Goal: Task Accomplishment & Management: Use online tool/utility

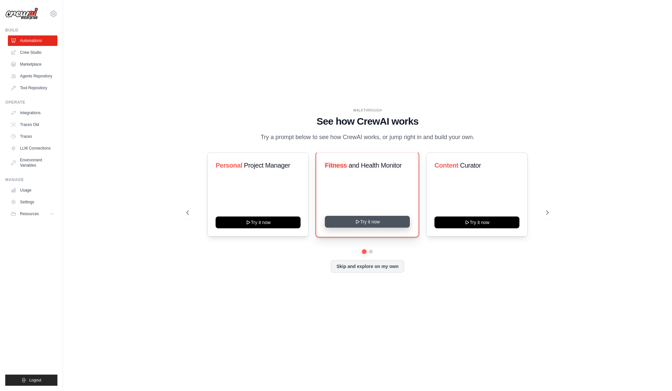
click at [364, 221] on button "Try it now" at bounding box center [367, 222] width 85 height 12
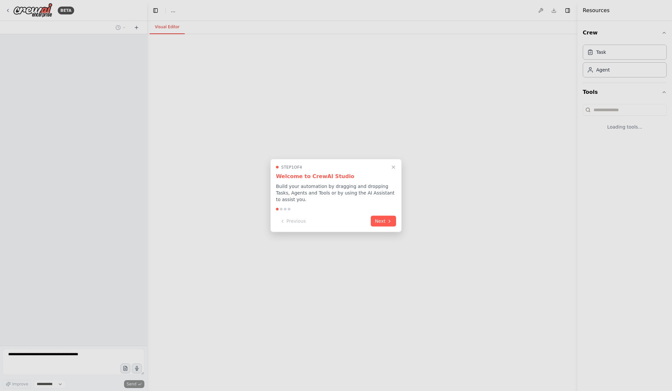
select select "****"
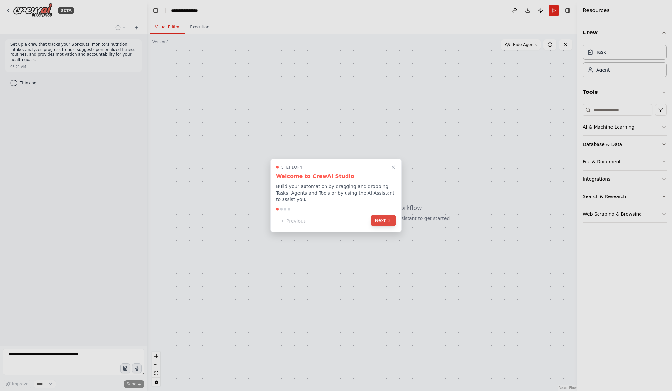
click at [379, 223] on button "Next" at bounding box center [383, 220] width 25 height 11
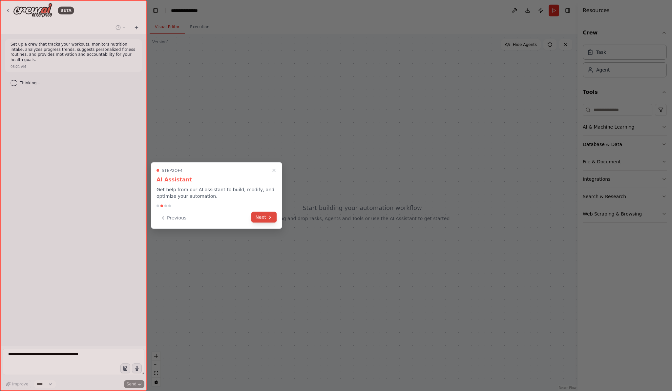
click at [261, 218] on button "Next" at bounding box center [263, 217] width 25 height 11
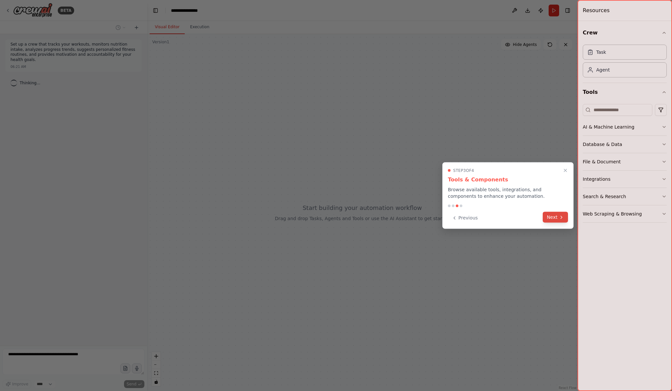
click at [550, 216] on button "Next" at bounding box center [555, 217] width 25 height 11
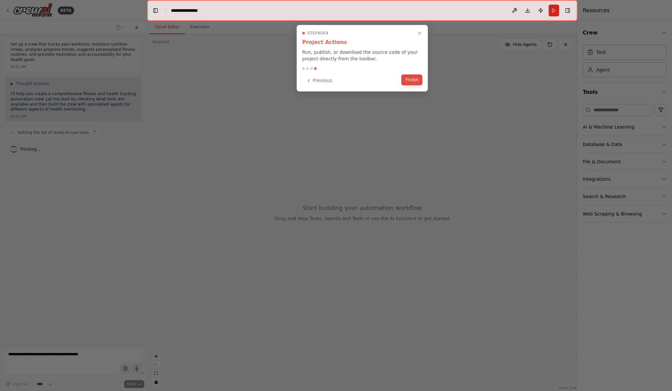
click at [407, 81] on button "Finish" at bounding box center [411, 79] width 21 height 11
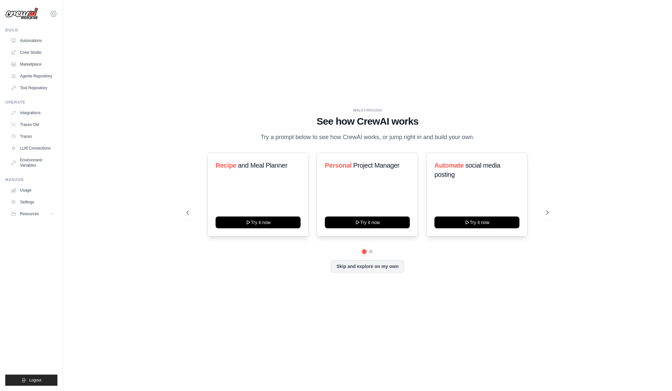
click at [55, 14] on icon at bounding box center [54, 14] width 8 height 8
click at [58, 43] on icon at bounding box center [58, 40] width 5 height 5
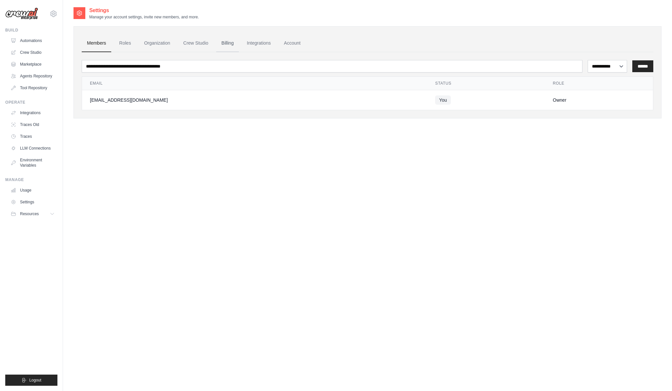
click at [231, 42] on link "Billing" at bounding box center [227, 43] width 23 height 18
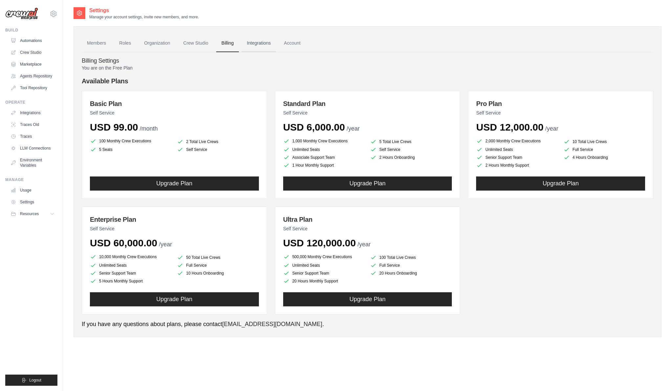
click at [247, 42] on link "Integrations" at bounding box center [258, 43] width 34 height 18
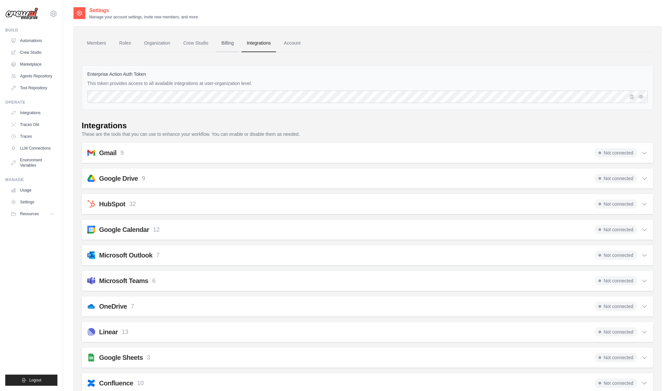
click at [224, 41] on link "Billing" at bounding box center [227, 43] width 23 height 18
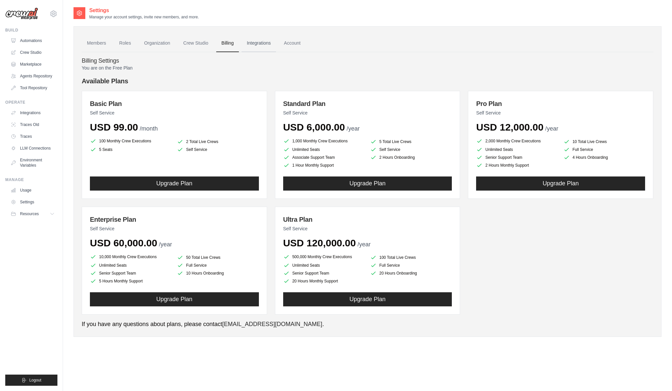
click at [251, 44] on link "Integrations" at bounding box center [258, 43] width 34 height 18
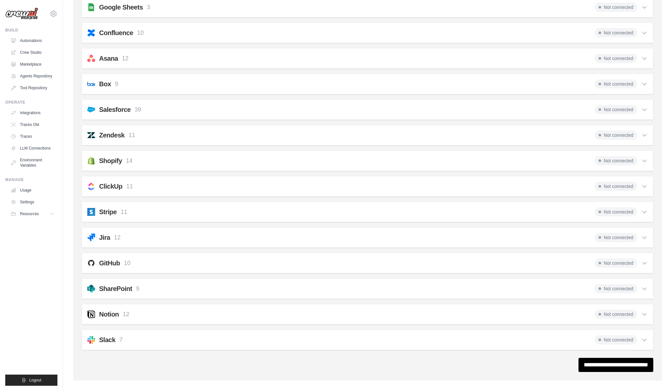
scroll to position [357, 0]
